Goal: Navigation & Orientation: Find specific page/section

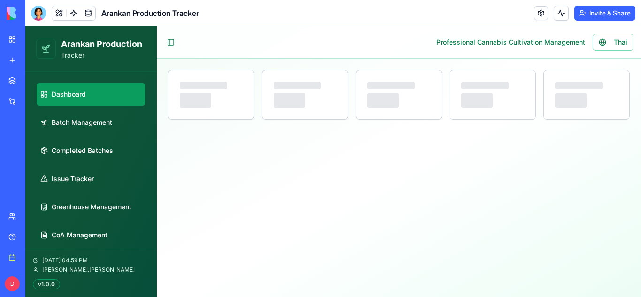
select select "**"
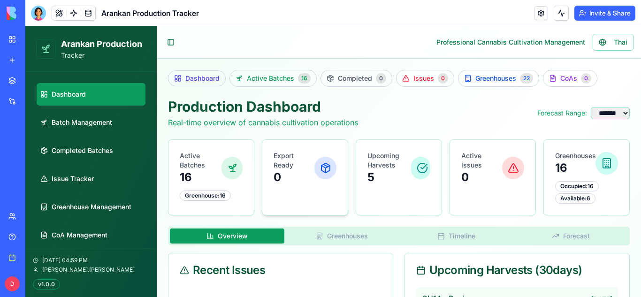
click at [334, 148] on div "Export Ready 0" at bounding box center [304, 168] width 85 height 56
click at [295, 85] on link "Active Batches 16" at bounding box center [273, 78] width 87 height 17
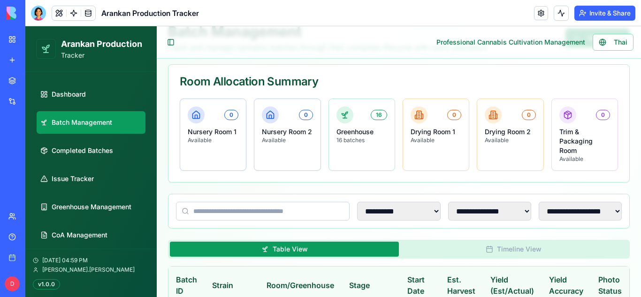
scroll to position [76, 0]
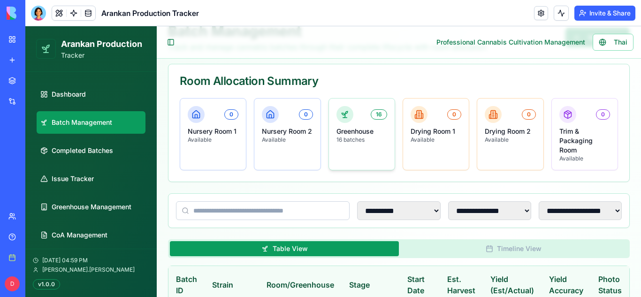
click at [350, 143] on p "16 batches" at bounding box center [362, 140] width 51 height 8
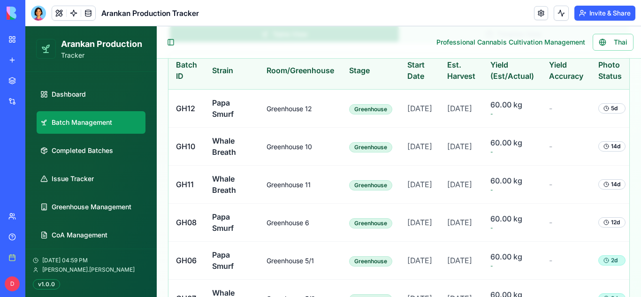
scroll to position [291, 0]
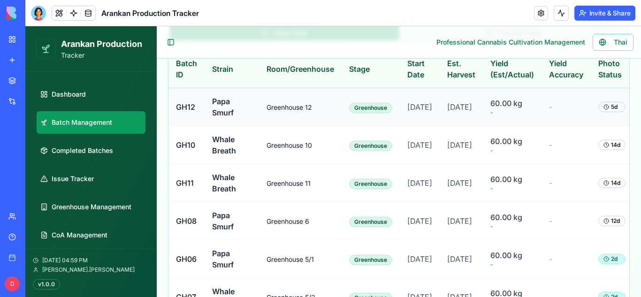
click at [237, 115] on td "Papa Smurf" at bounding box center [232, 107] width 54 height 38
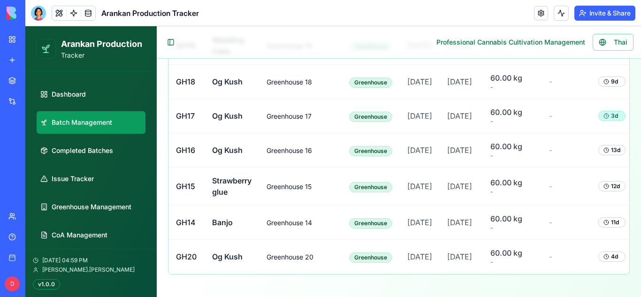
scroll to position [894, 0]
click at [75, 164] on ul "Dashboard Batch Management Completed Batches Issue Tracker Greenhouse Managemen…" at bounding box center [91, 164] width 109 height 163
click at [69, 153] on span "Completed Batches" at bounding box center [82, 150] width 61 height 9
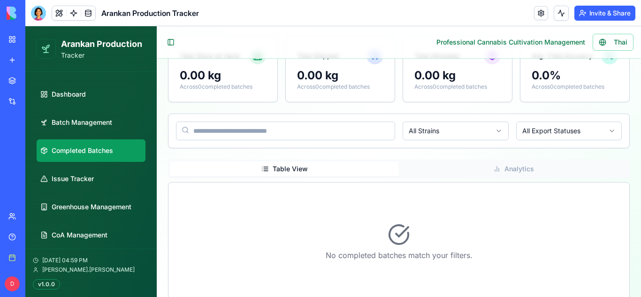
scroll to position [0, 0]
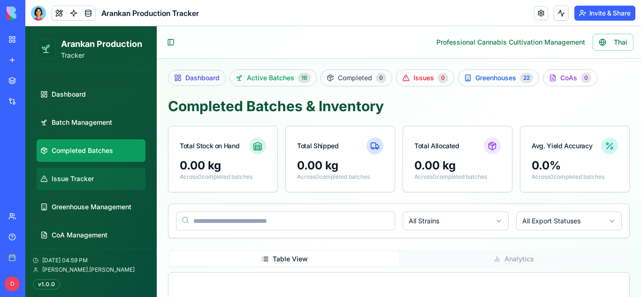
click at [67, 187] on link "Issue Tracker" at bounding box center [91, 179] width 109 height 23
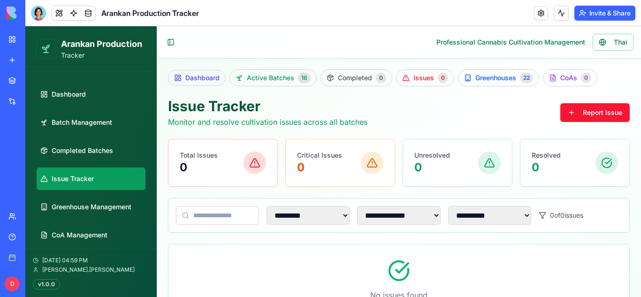
click at [76, 223] on ul "Dashboard Batch Management Completed Batches Issue Tracker Greenhouse Managemen…" at bounding box center [91, 164] width 109 height 163
click at [96, 164] on ul "Dashboard Batch Management Completed Batches Issue Tracker Greenhouse Managemen…" at bounding box center [91, 164] width 109 height 163
click at [69, 211] on span "Greenhouse Management" at bounding box center [92, 206] width 80 height 9
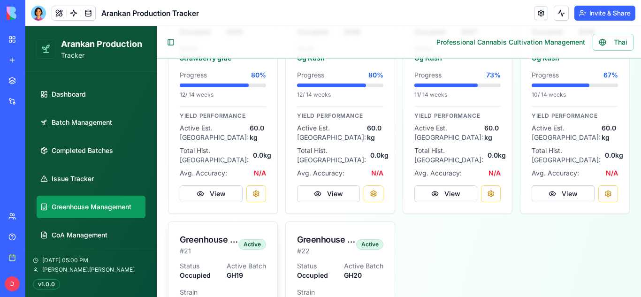
scroll to position [1347, 0]
